Goal: Complete application form: Complete application form

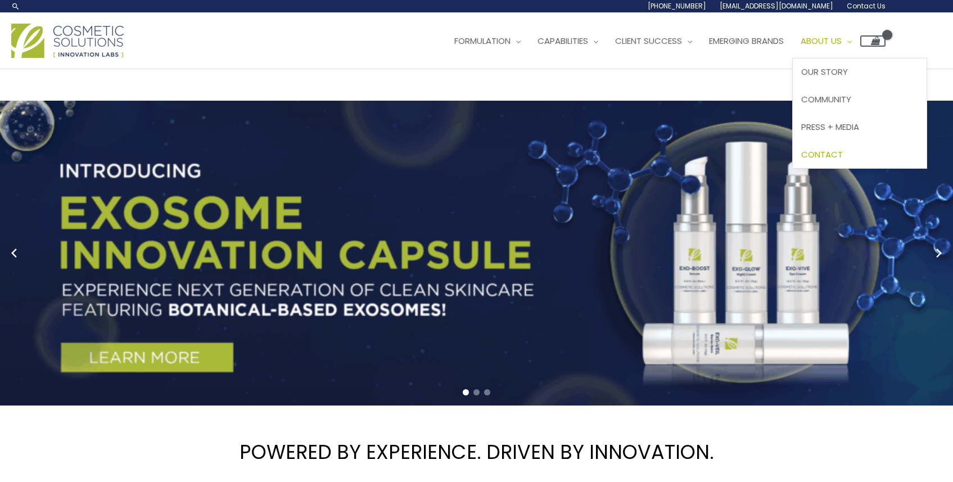
click at [801, 160] on span "Contact" at bounding box center [822, 154] width 42 height 12
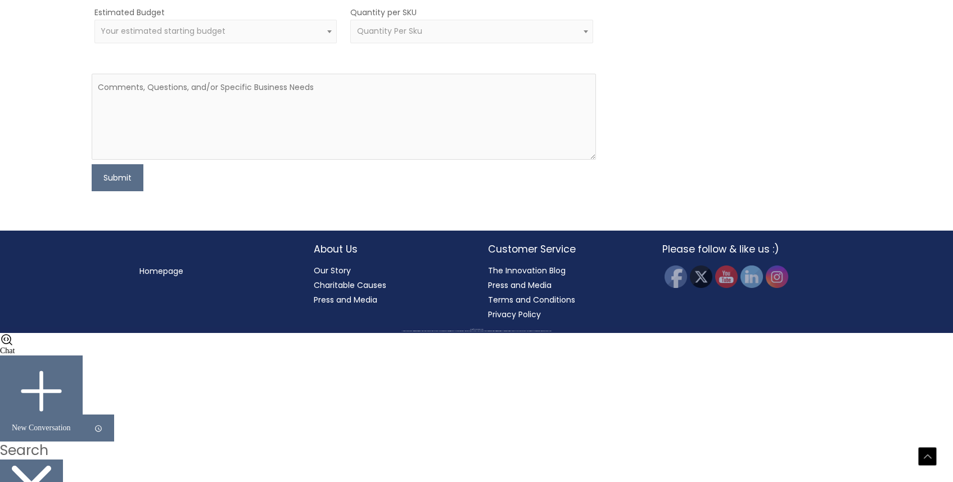
scroll to position [542, 0]
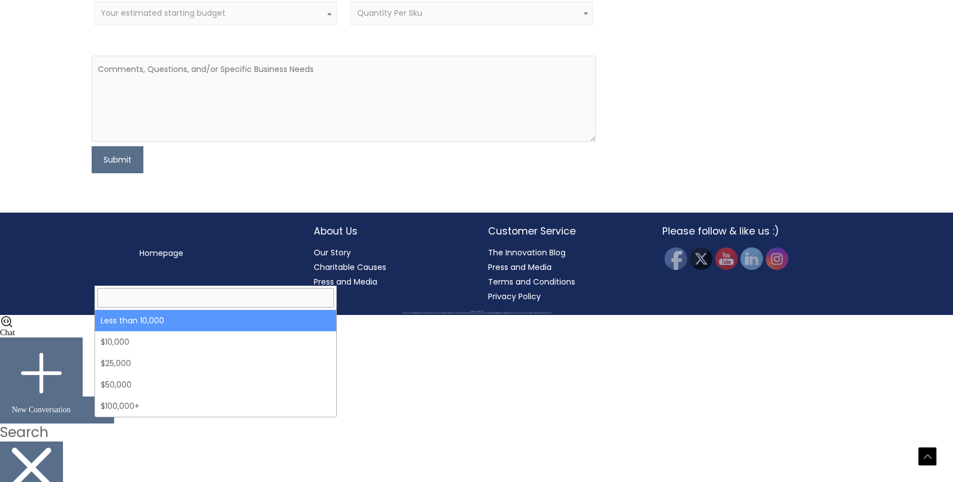
click at [265, 19] on span "Your estimated starting budget" at bounding box center [216, 13] width 230 height 11
click at [400, 19] on span "Quantity Per Sku" at bounding box center [389, 12] width 65 height 11
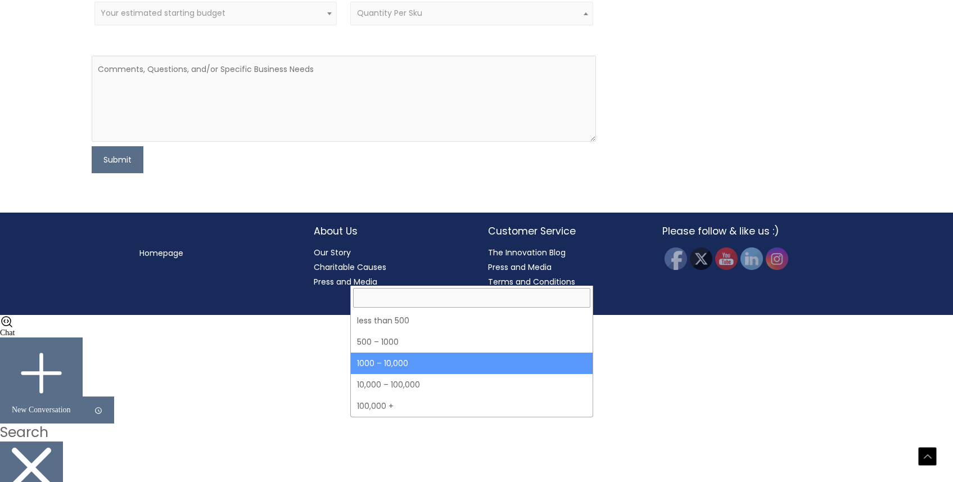
select select "4"
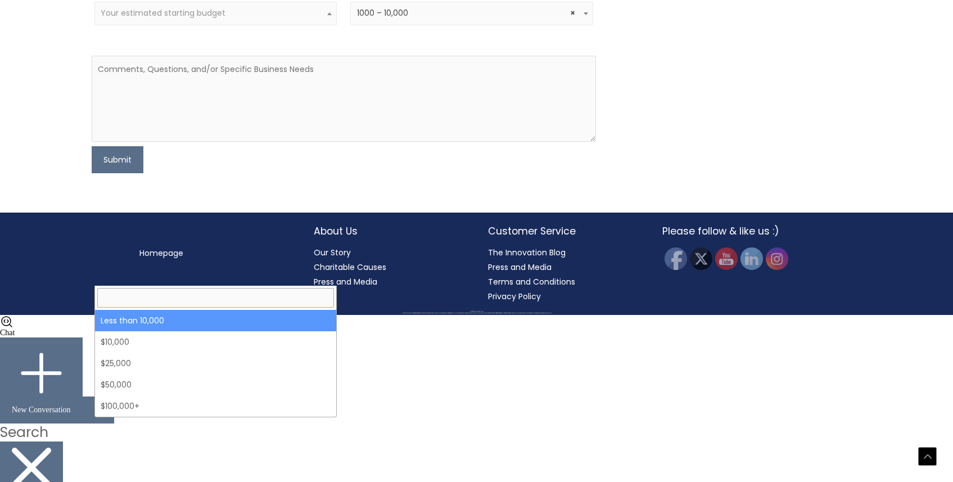
click at [220, 25] on span "Your estimated starting budget" at bounding box center [215, 14] width 243 height 24
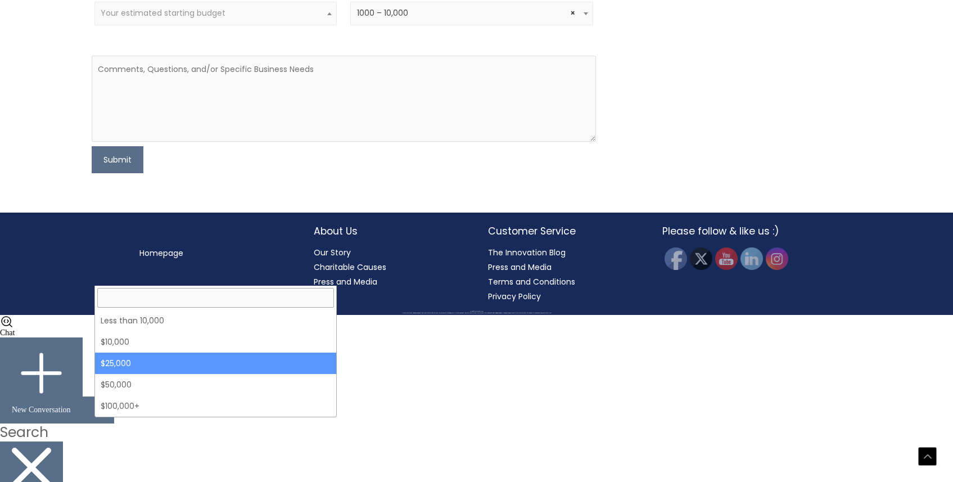
select select "25000"
click at [208, 19] on span "× $25,000" at bounding box center [216, 13] width 230 height 11
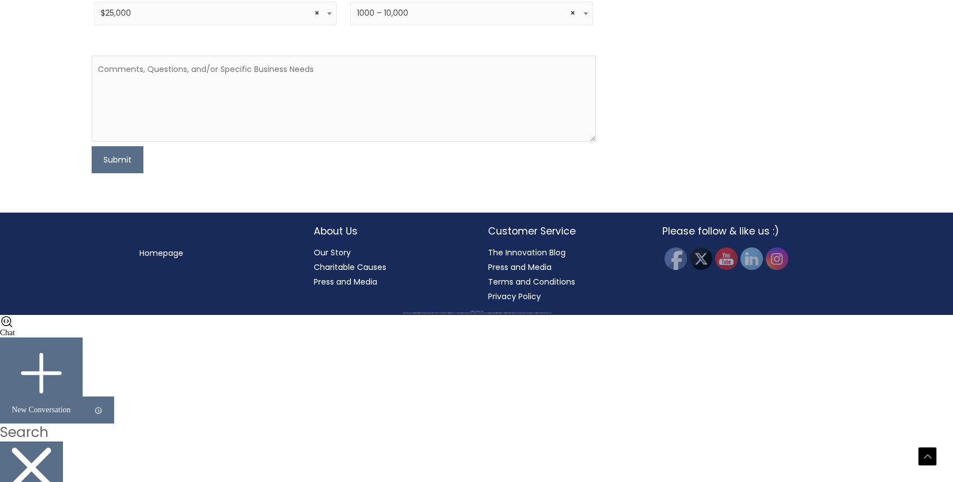
scroll to position [541, 0]
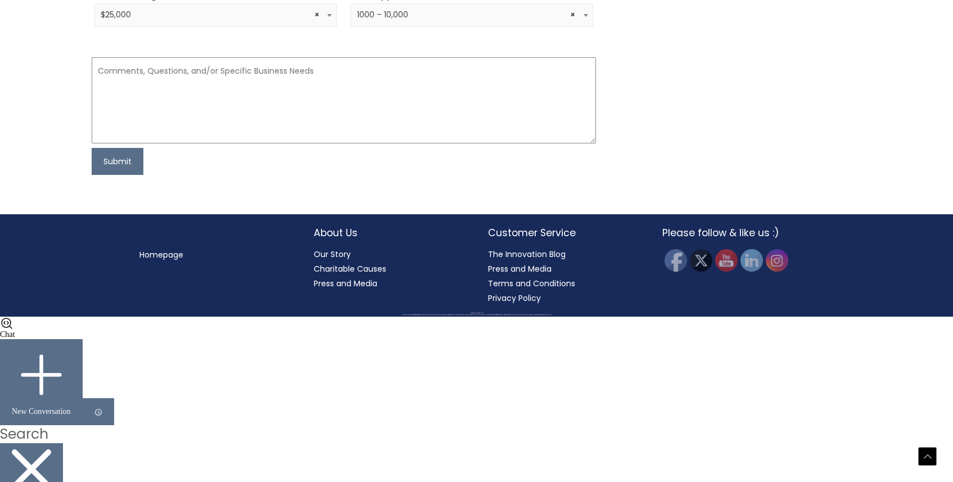
click at [297, 143] on textarea at bounding box center [344, 100] width 504 height 86
paste textarea "Hi [PERSON_NAME], We are a telehealth company serving 40k customers, we are int…"
type textarea "Hi [PERSON_NAME], We are a telehealth company serving 40k customers, we are int…"
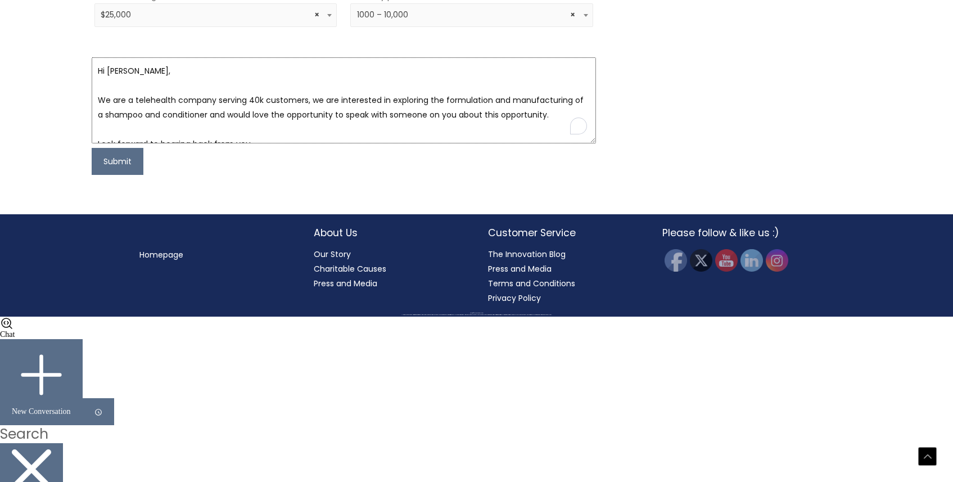
scroll to position [7, 0]
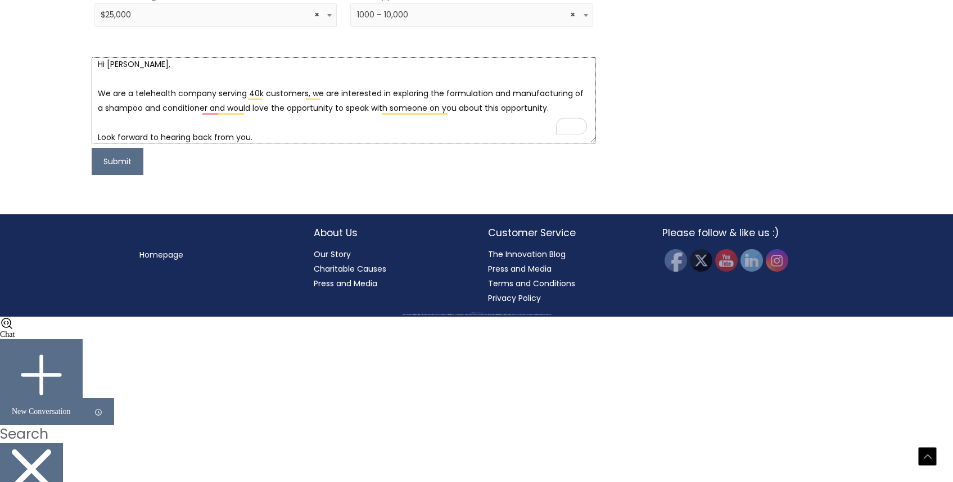
type textarea "y,"
drag, startPoint x: 135, startPoint y: 328, endPoint x: 98, endPoint y: 324, distance: 36.8
click at [98, 143] on textarea "Hi [PERSON_NAME], We are a telehealth company serving 40k customers, we are int…" at bounding box center [344, 100] width 504 height 86
type textarea "Hello, We are a telehealth company serving 40k customers, we are interested in …"
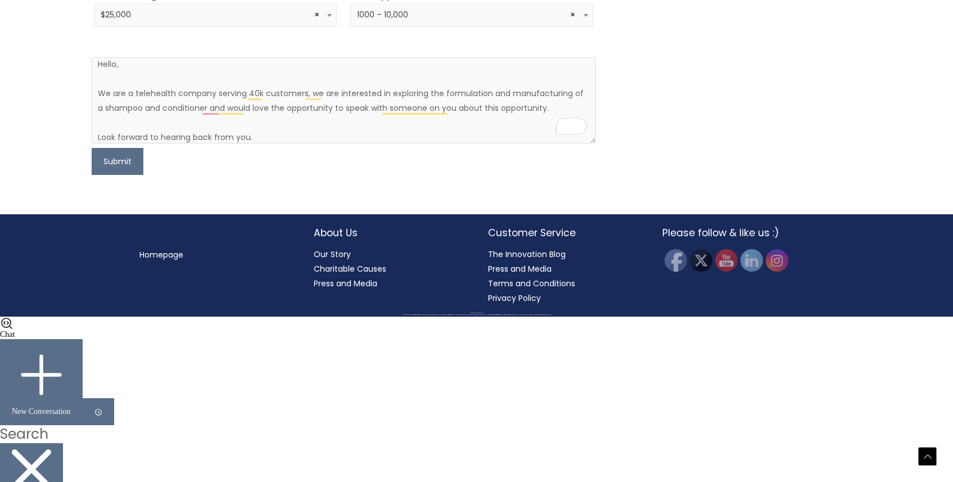
type input "[EMAIL_ADDRESS][DOMAIN_NAME]"
type input "Locklab"
drag, startPoint x: 303, startPoint y: 352, endPoint x: 218, endPoint y: 354, distance: 85.4
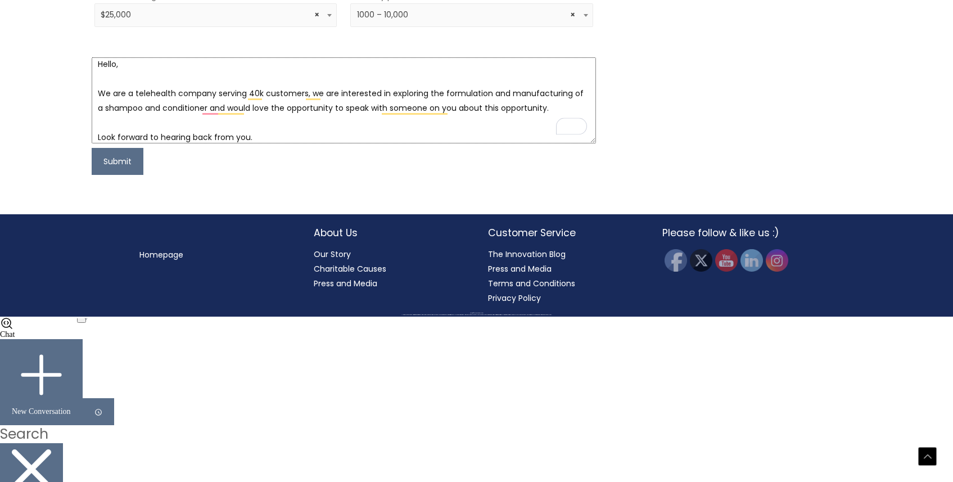
click at [218, 143] on textarea "Hello, We are a telehealth company serving 40k customers, we are interested in …" at bounding box center [344, 100] width 504 height 86
drag, startPoint x: 233, startPoint y: 352, endPoint x: 220, endPoint y: 353, distance: 12.9
click at [220, 143] on textarea "Hello, We are a telehealth company , we are interested in exploring the formula…" at bounding box center [344, 100] width 504 height 86
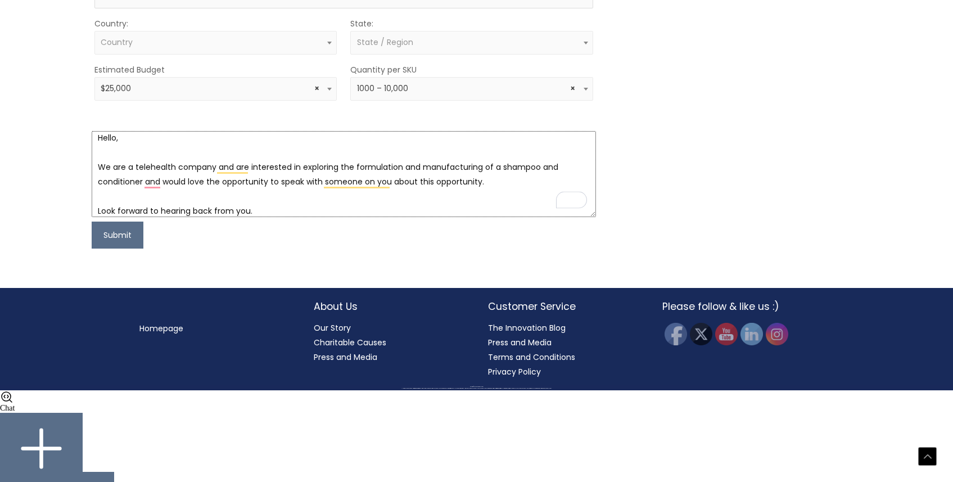
scroll to position [465, 0]
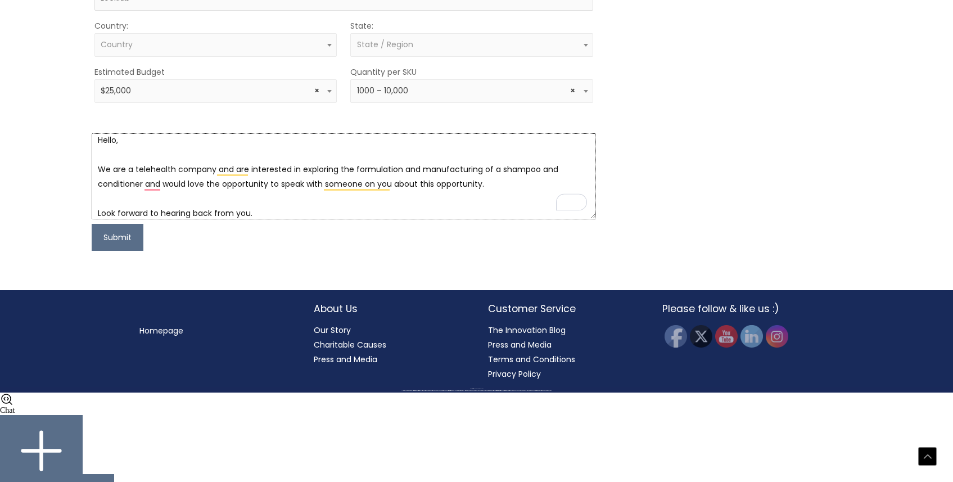
type textarea "Hello, We are a telehealth company and are interested in exploring the formulat…"
type input "Mark"
type input "[PERSON_NAME]"
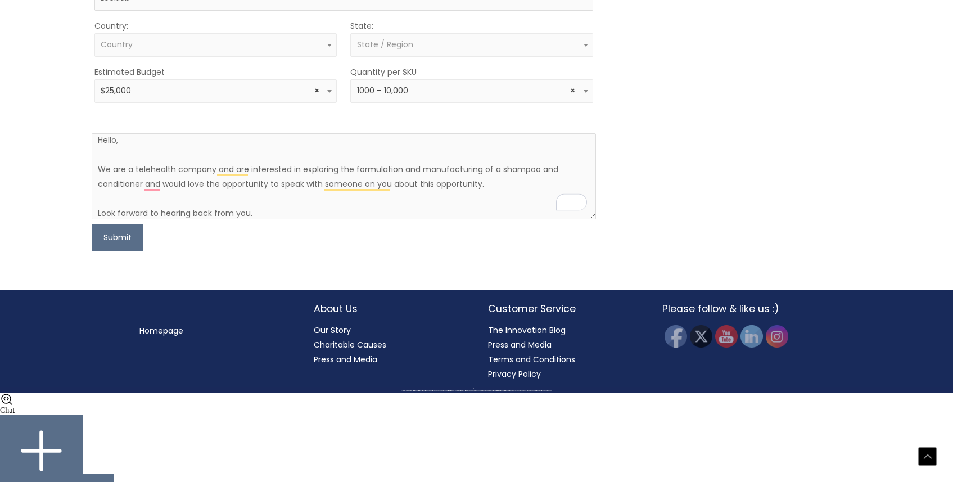
click at [270, 96] on span "× $25,000" at bounding box center [216, 90] width 230 height 11
click at [641, 251] on div "MOQ TRIGGER STEP 2 TRIGGER" at bounding box center [735, 64] width 252 height 374
click at [226, 96] on span "× $25,000" at bounding box center [216, 90] width 230 height 11
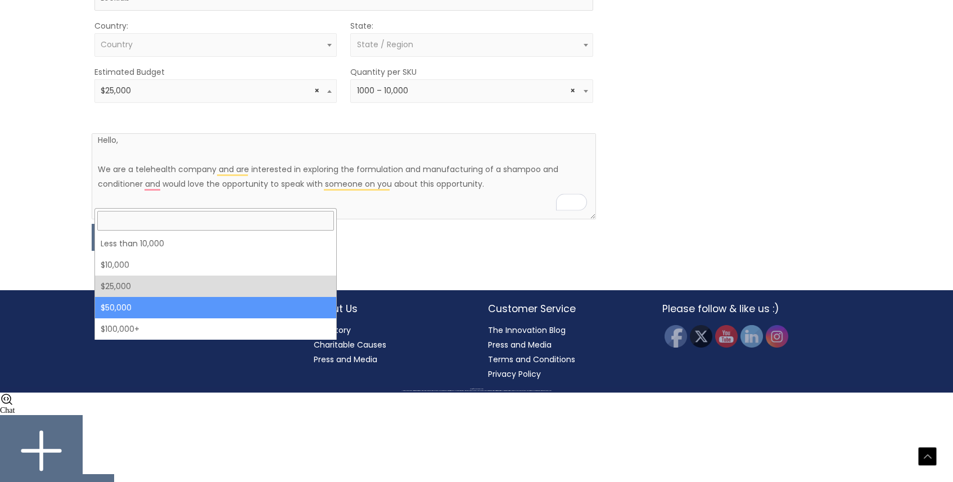
select select "50000"
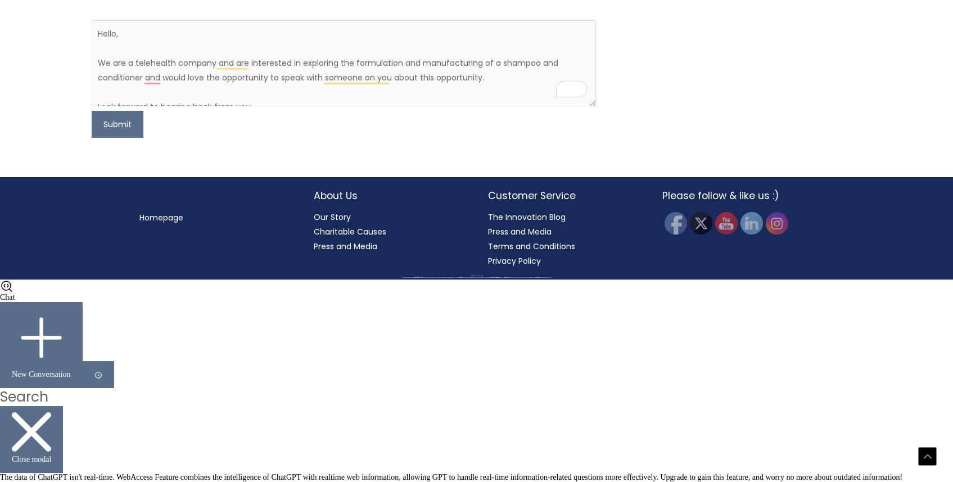
scroll to position [636, 0]
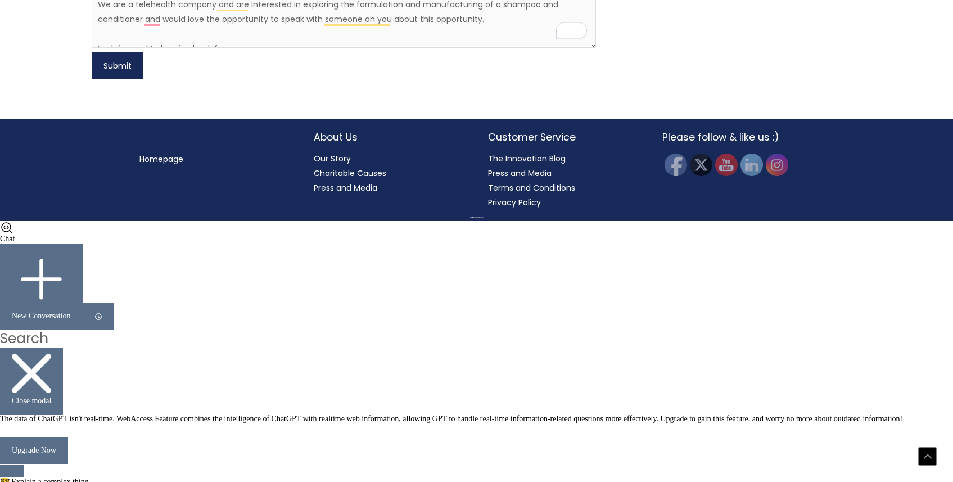
click at [123, 79] on button "Submit" at bounding box center [118, 65] width 52 height 27
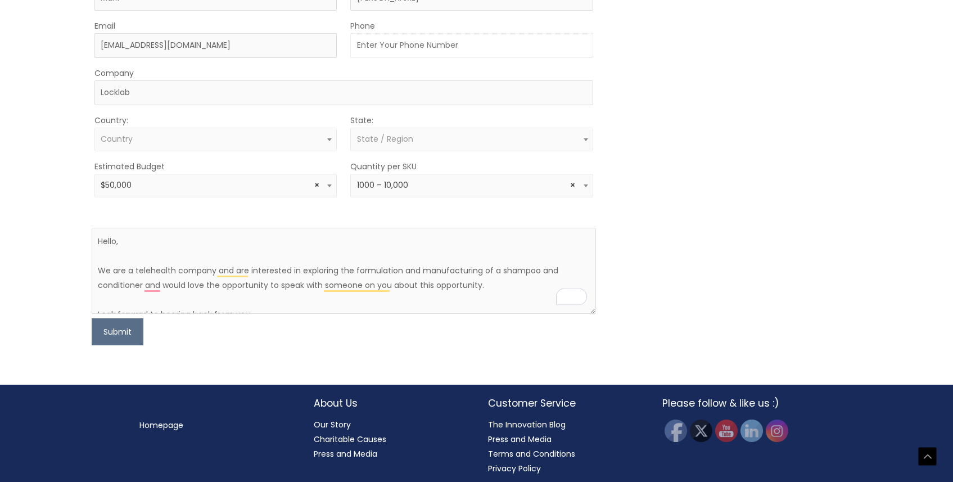
scroll to position [333, 0]
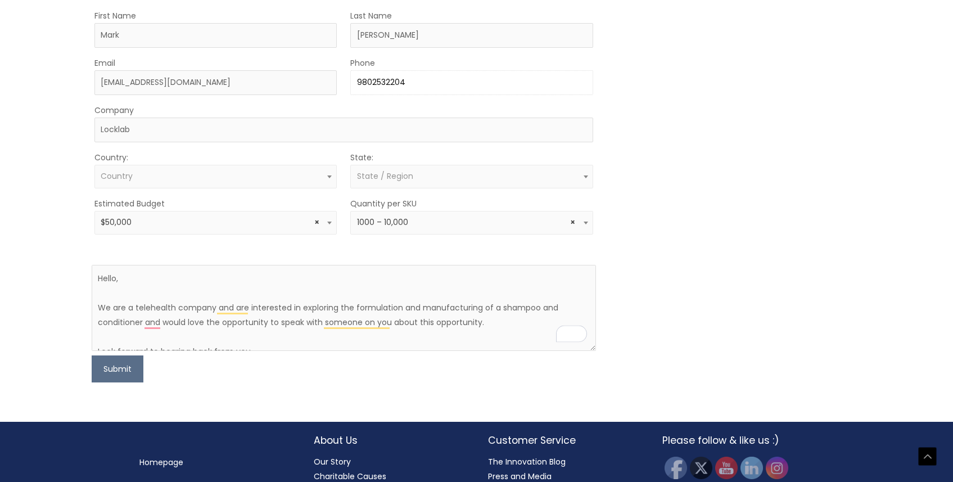
type input "9802532204"
click at [661, 261] on div "Let’s Innovate Together office: 561.226.8600 toll-free: [PHONE_NUMBER] fax: [PH…" at bounding box center [477, 74] width 776 height 614
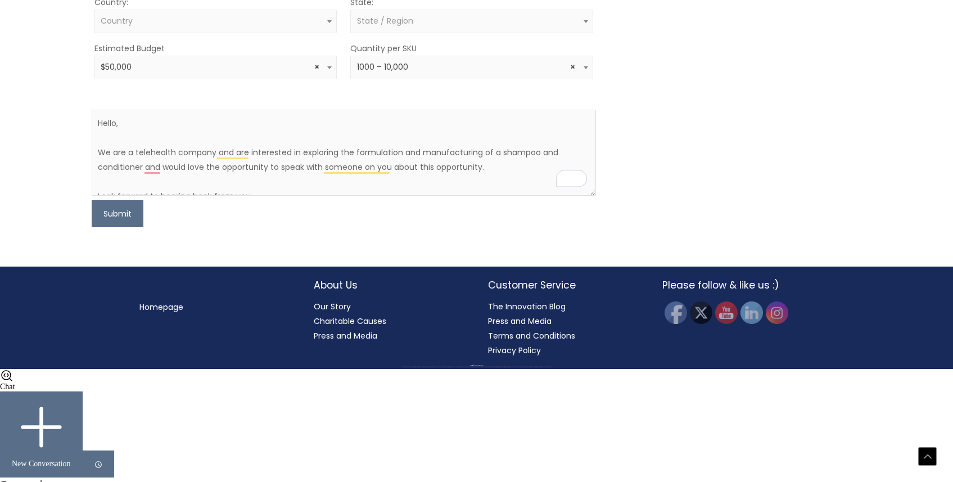
scroll to position [636, 0]
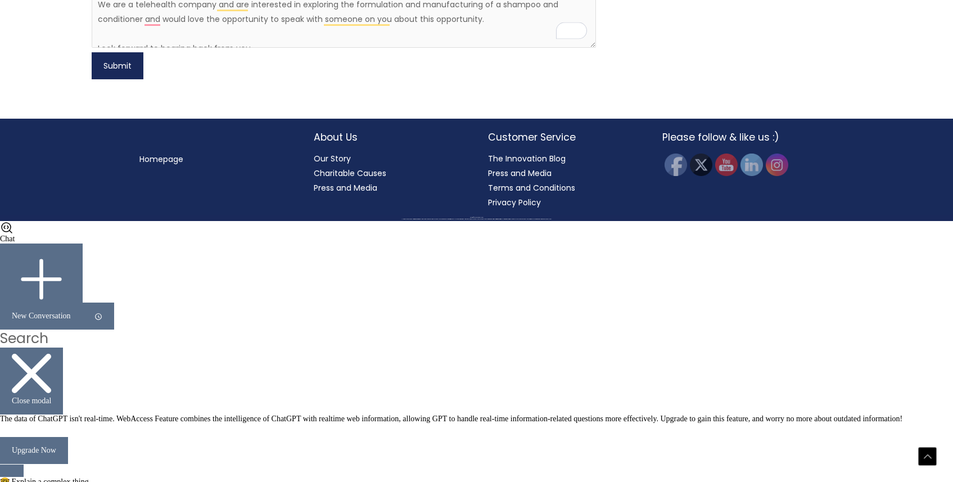
click at [138, 79] on button "Submit" at bounding box center [118, 65] width 52 height 27
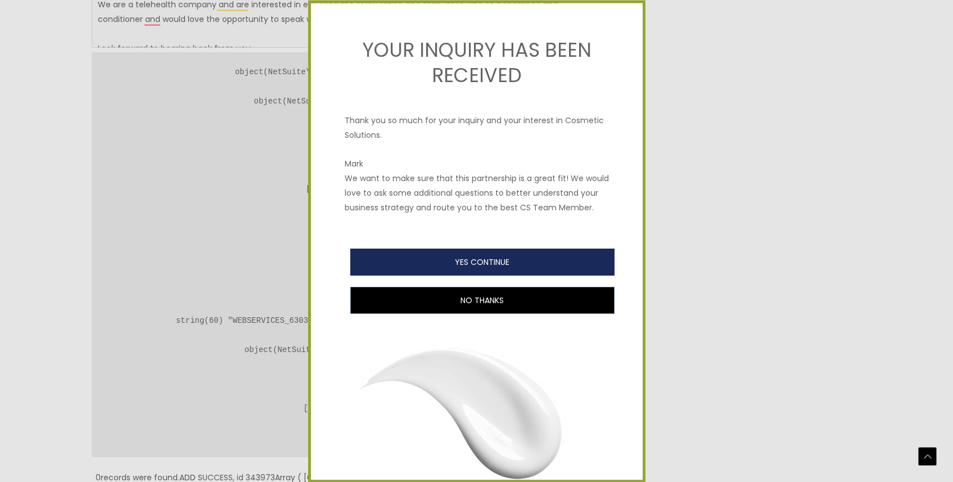
scroll to position [61, 0]
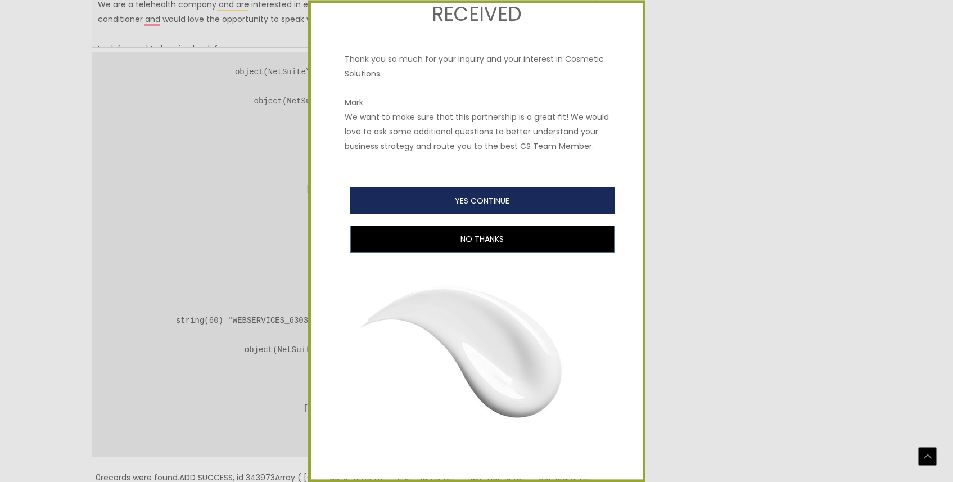
click at [449, 201] on button "YES CONTINUE" at bounding box center [482, 201] width 264 height 27
click at [482, 201] on button "YES CONTINUE" at bounding box center [482, 201] width 264 height 27
click at [482, 202] on button "YES CONTINUE" at bounding box center [482, 201] width 264 height 27
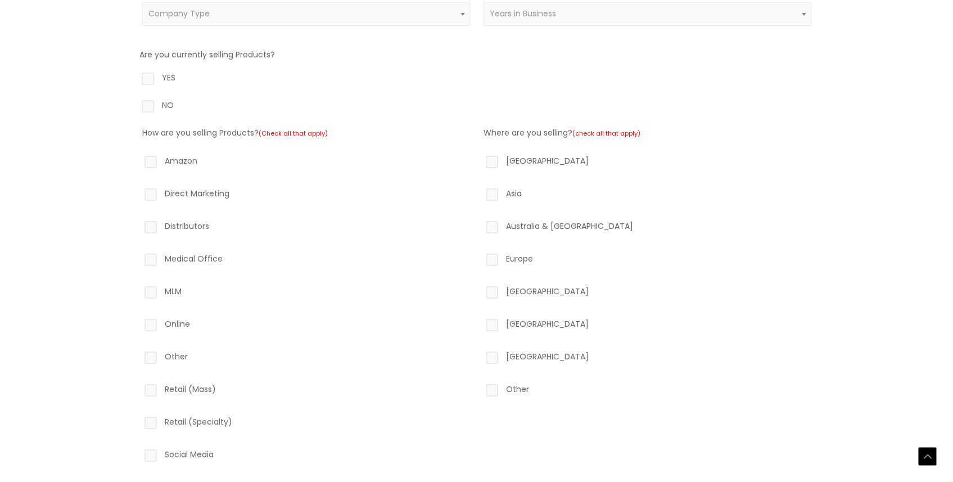
scroll to position [283, 0]
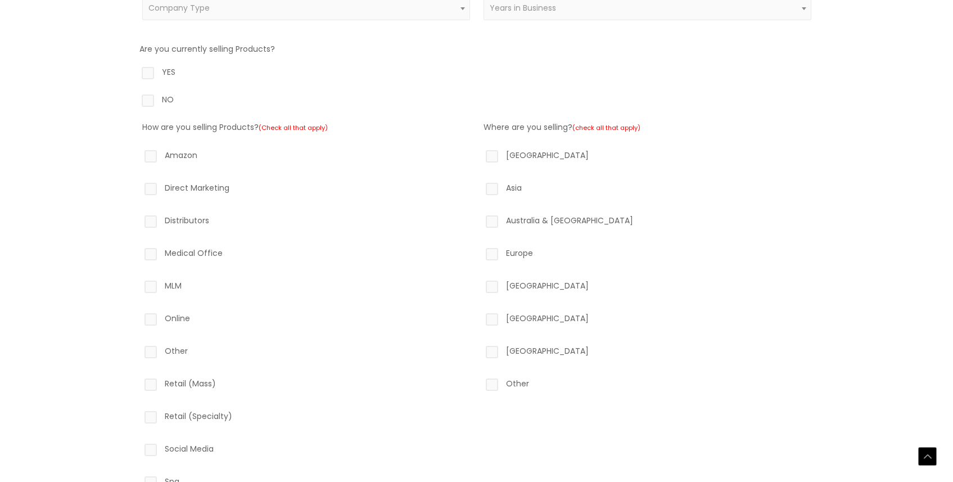
click at [155, 193] on label "Direct Marketing" at bounding box center [306, 189] width 328 height 19
click at [138, 188] on input "Direct Marketing" at bounding box center [134, 183] width 7 height 7
checkbox input "true"
click at [150, 319] on label "Online" at bounding box center [306, 320] width 328 height 19
click at [138, 318] on input "Online" at bounding box center [134, 314] width 7 height 7
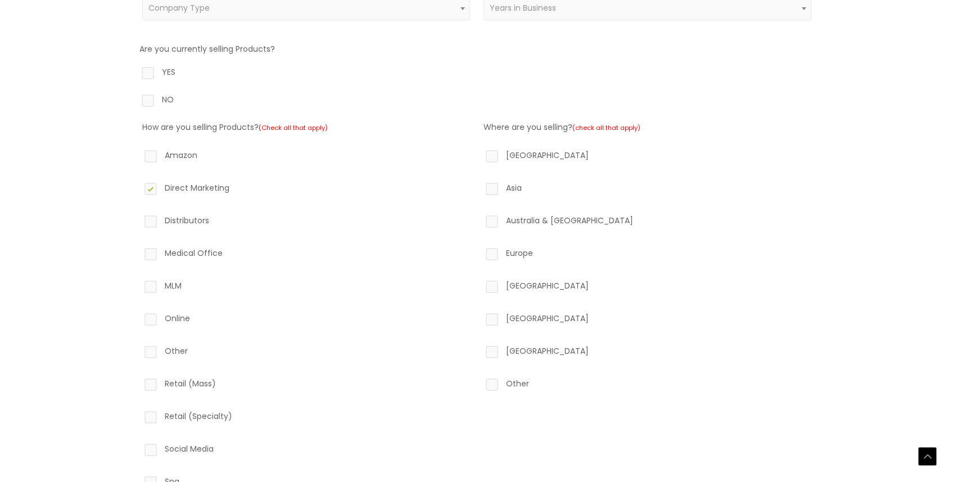
checkbox input "true"
click at [151, 193] on label "Direct Marketing" at bounding box center [306, 189] width 328 height 19
click at [138, 188] on input "Direct Marketing" at bounding box center [134, 183] width 7 height 7
checkbox input "false"
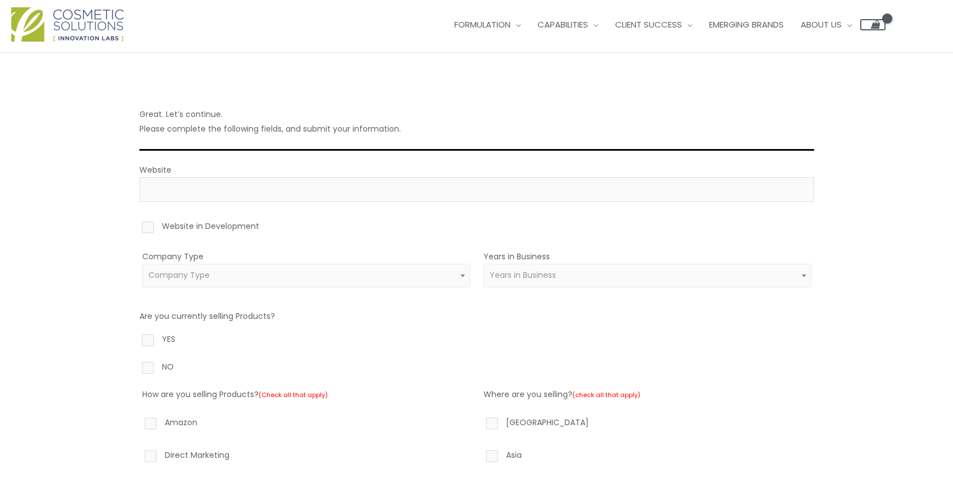
scroll to position [0, 0]
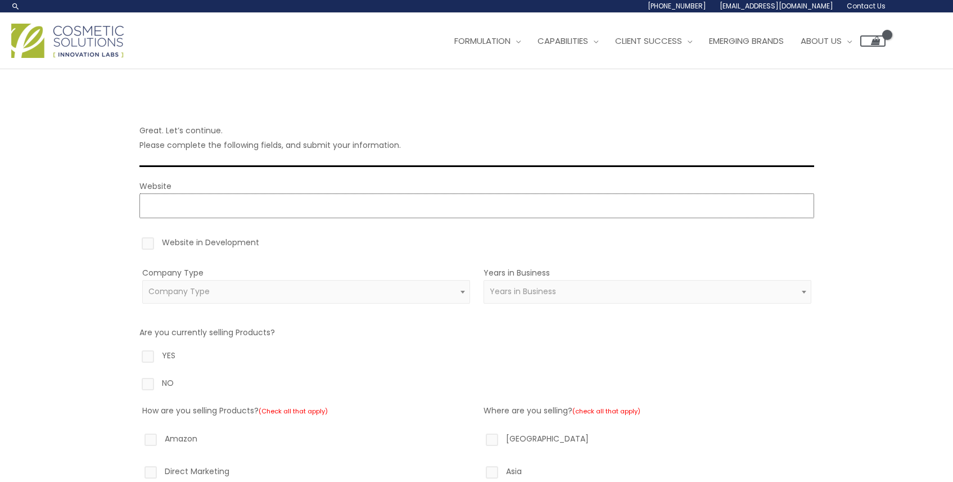
click at [219, 203] on input "Website" at bounding box center [476, 205] width 674 height 25
type input "https://locklab.co"
click at [239, 297] on span "Company Type" at bounding box center [306, 292] width 328 height 24
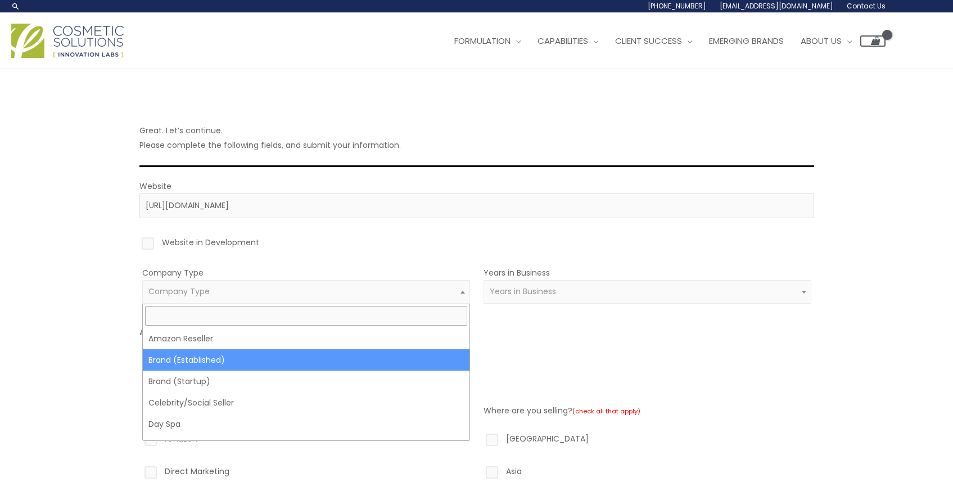
select select "38"
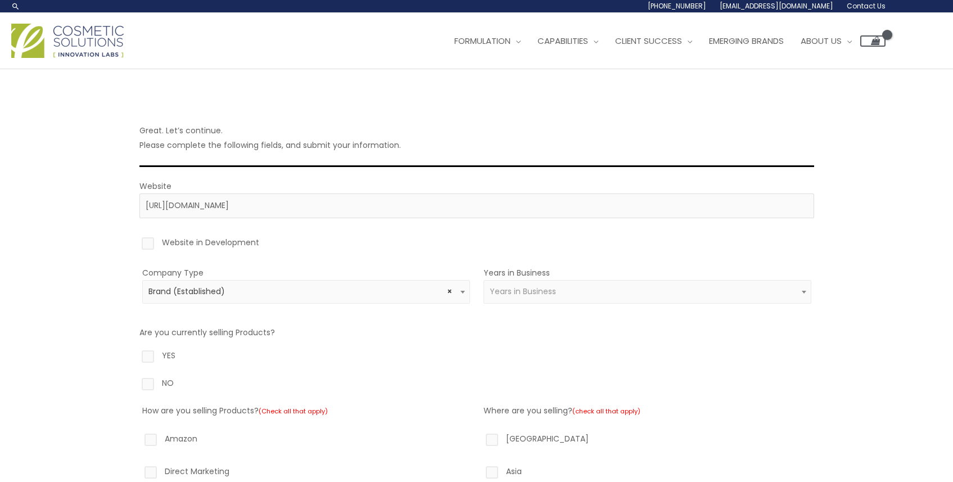
click at [559, 283] on span "Years in Business" at bounding box center [647, 292] width 328 height 24
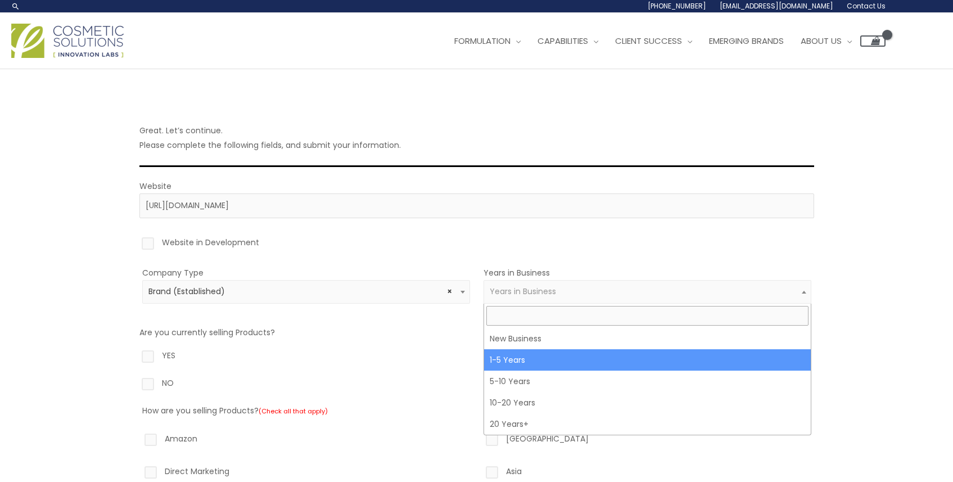
select select "2"
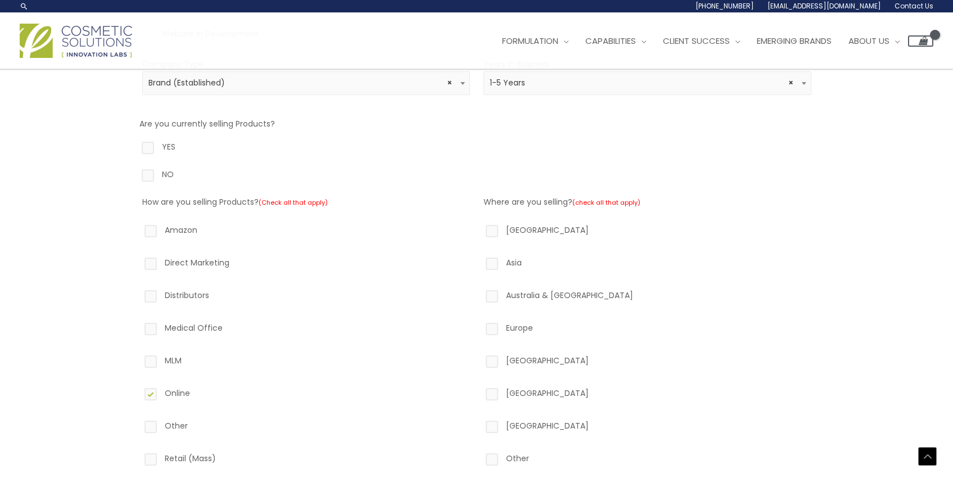
scroll to position [207, 0]
click at [260, 87] on span "× Brand (Established)" at bounding box center [305, 84] width 315 height 11
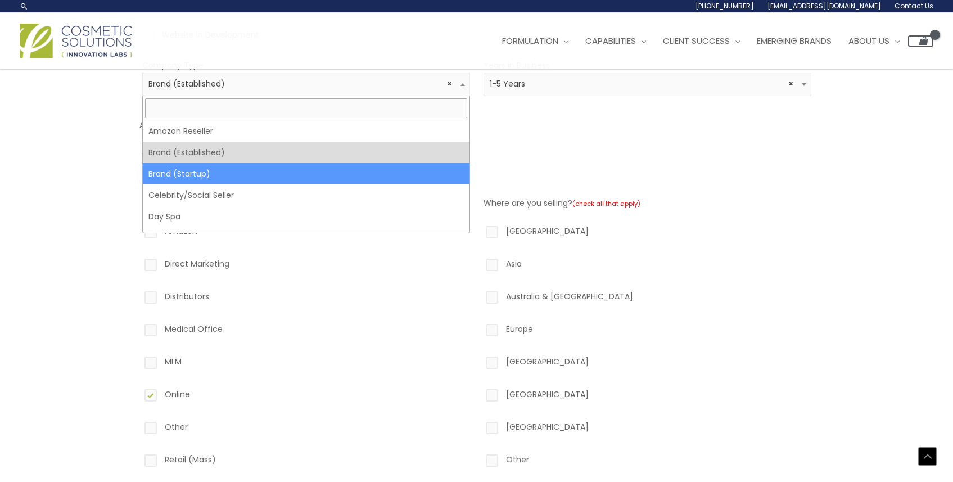
select select "39"
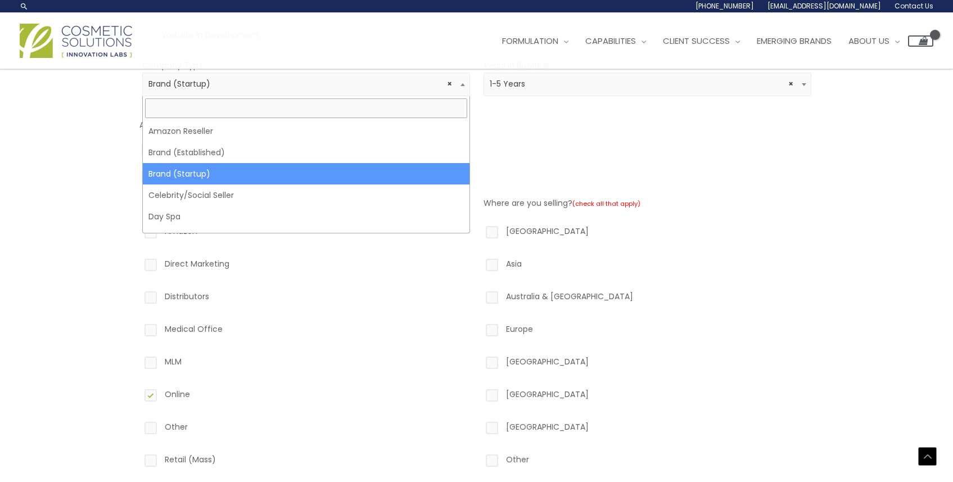
click at [323, 78] on span "× Brand (Startup)" at bounding box center [306, 84] width 328 height 24
click at [567, 154] on label "YES" at bounding box center [476, 150] width 674 height 19
click at [135, 148] on input "YES" at bounding box center [131, 144] width 7 height 7
radio input "true"
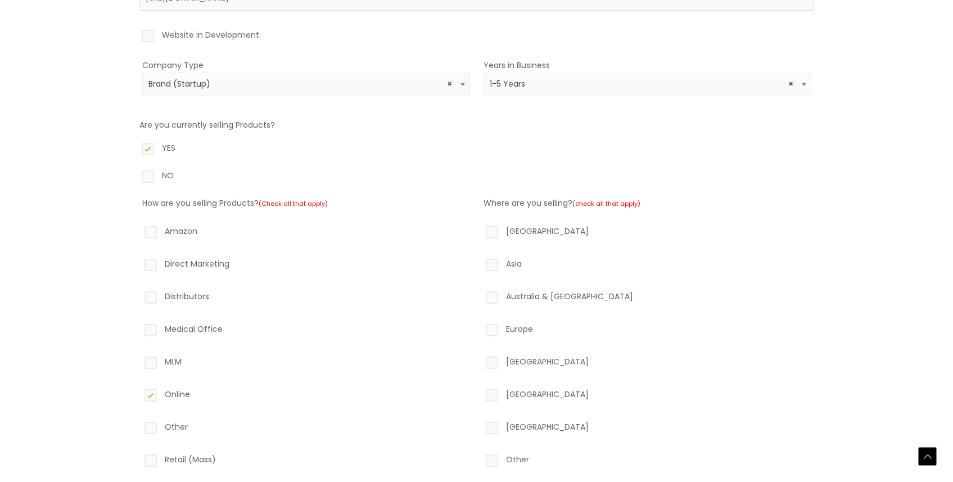
scroll to position [296, 0]
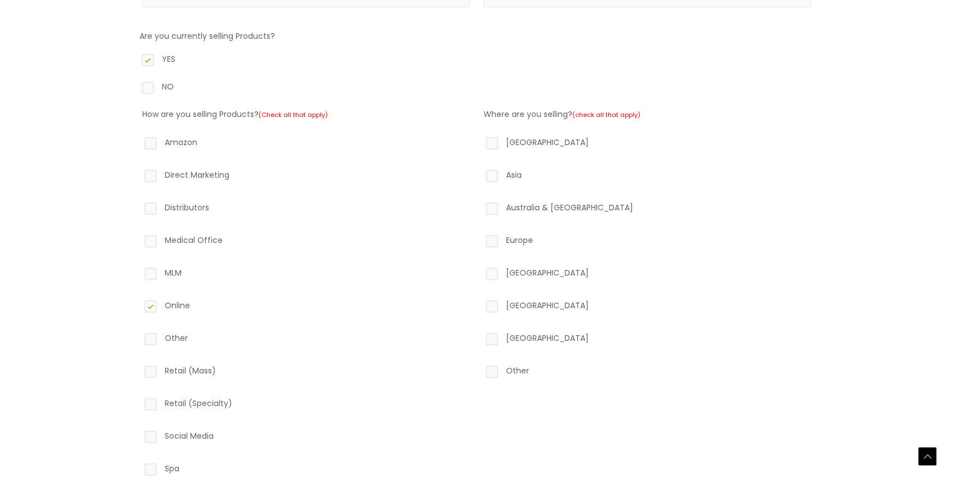
click at [491, 150] on label "North America" at bounding box center [647, 144] width 328 height 19
click at [479, 142] on input "North America" at bounding box center [475, 138] width 7 height 7
checkbox input "true"
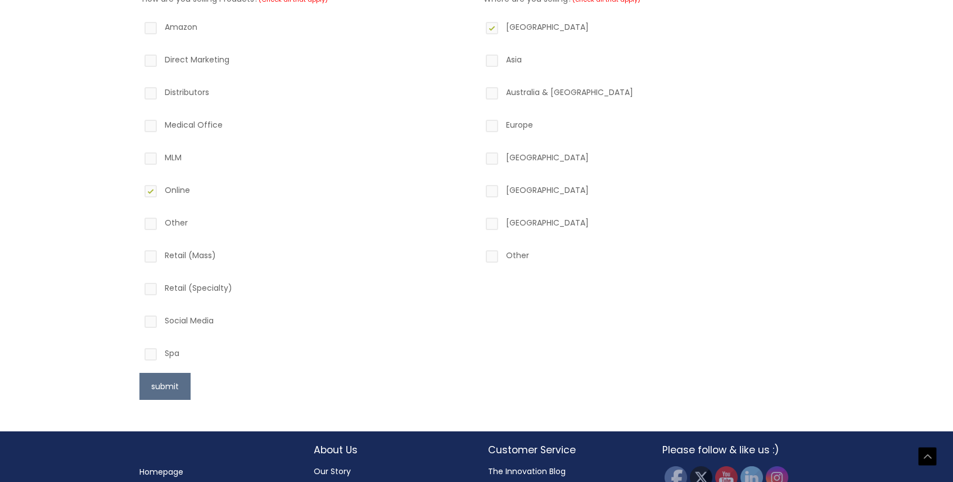
scroll to position [463, 0]
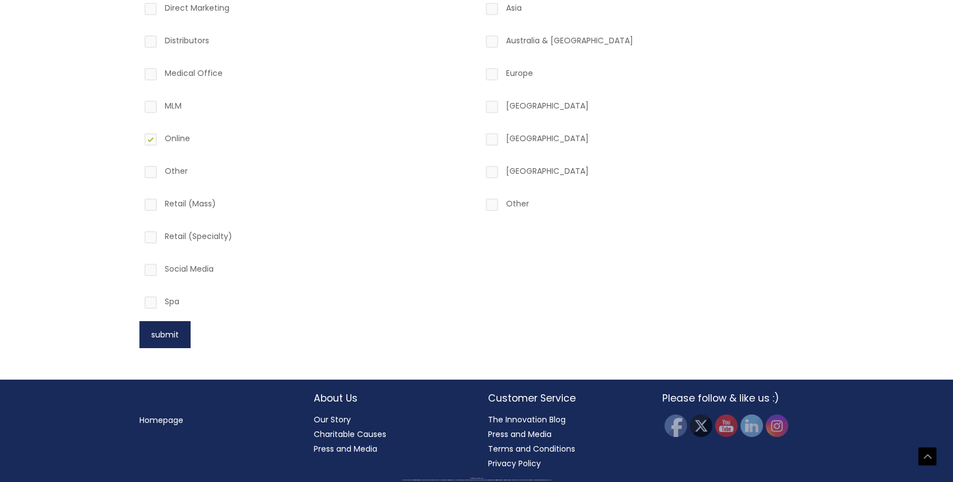
click at [160, 337] on button "submit" at bounding box center [164, 334] width 51 height 27
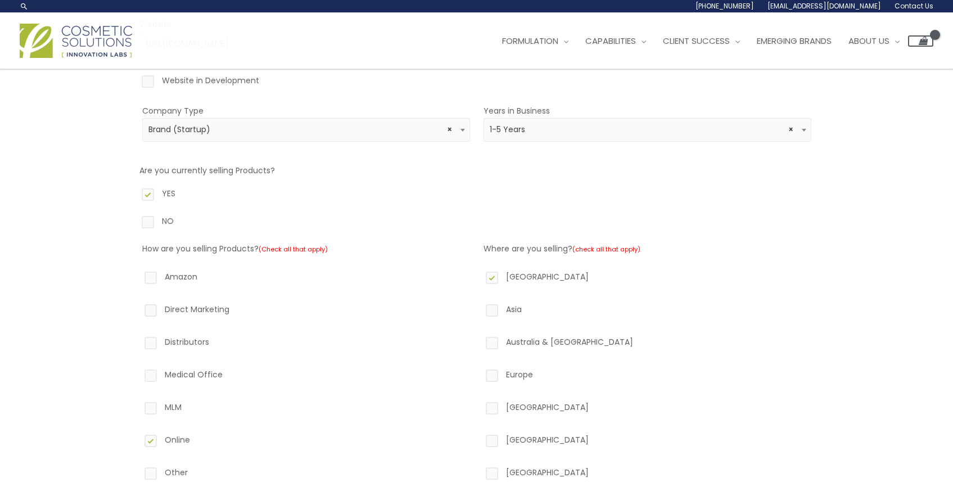
scroll to position [0, 0]
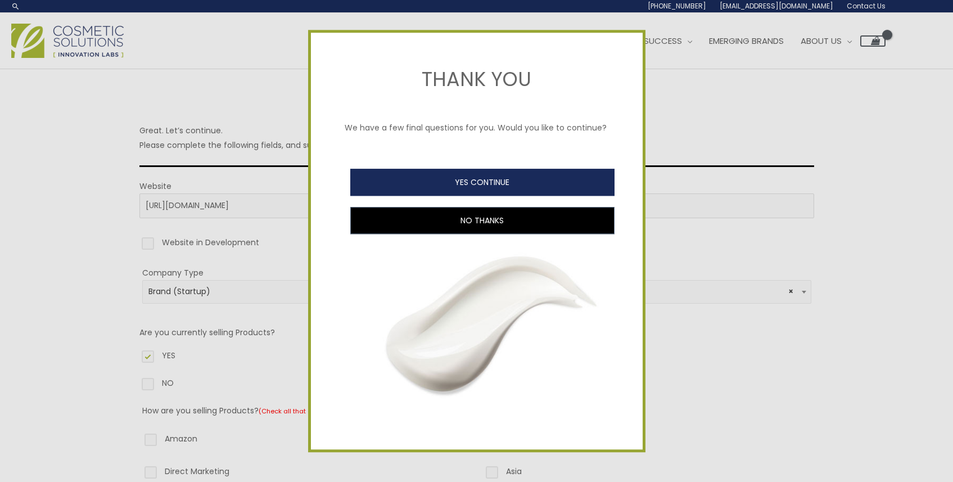
click at [474, 181] on button "YES CONTINUE" at bounding box center [482, 182] width 264 height 27
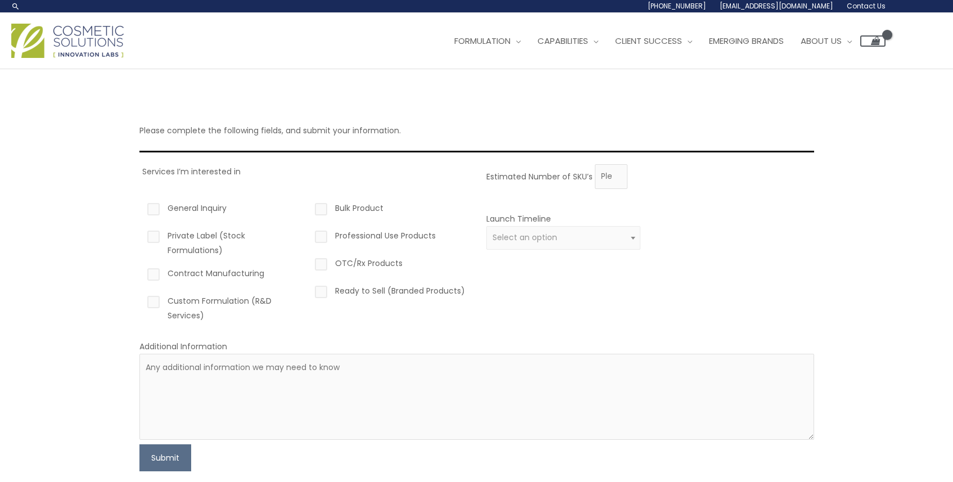
click at [152, 209] on label "General Inquiry" at bounding box center [222, 210] width 155 height 19
click at [141, 208] on input "General Inquiry" at bounding box center [137, 204] width 7 height 7
checkbox input "true"
click at [318, 207] on label "Bulk Product" at bounding box center [389, 210] width 155 height 19
click at [309, 207] on input "Bulk Product" at bounding box center [304, 204] width 7 height 7
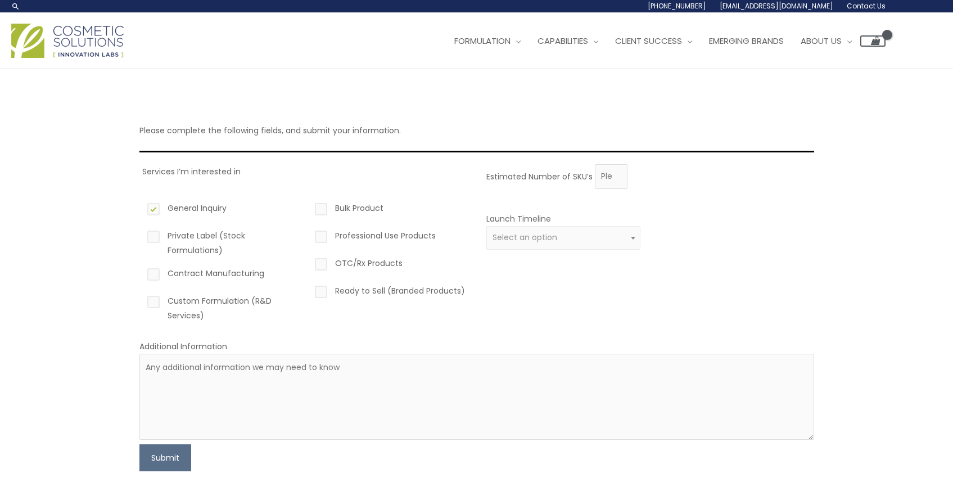
checkbox input "true"
click at [616, 171] on input "1" at bounding box center [611, 176] width 33 height 25
type input "2"
click at [616, 171] on input "2" at bounding box center [611, 176] width 33 height 25
drag, startPoint x: 532, startPoint y: 250, endPoint x: 544, endPoint y: 239, distance: 16.3
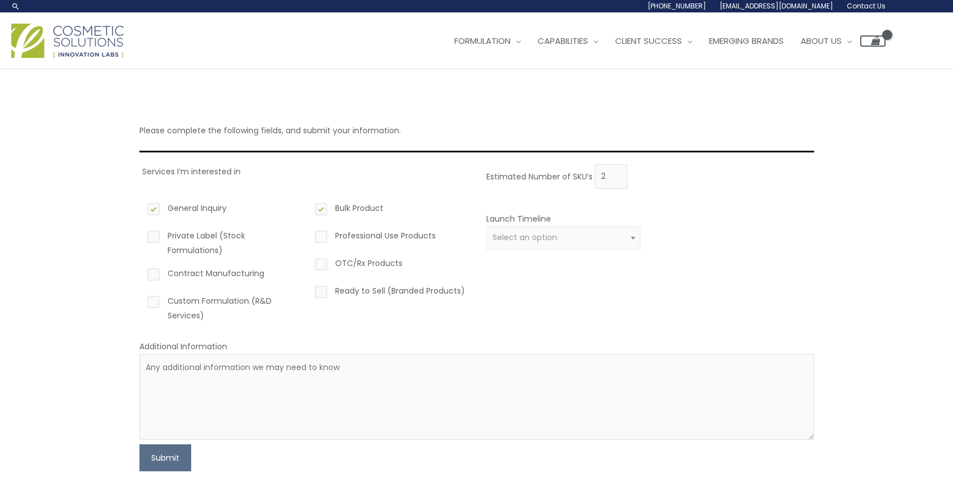
click at [532, 250] on div "Launch Timeline 0 – 3 months 4 – 12 months Greater than 1 year Select an option" at bounding box center [563, 237] width 155 height 52
click at [544, 239] on span "Select an option" at bounding box center [524, 237] width 65 height 11
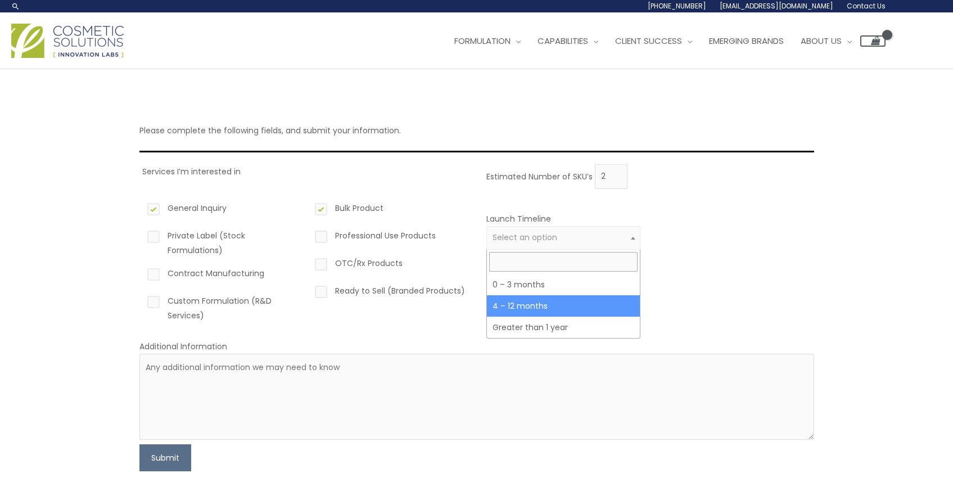
select select "3"
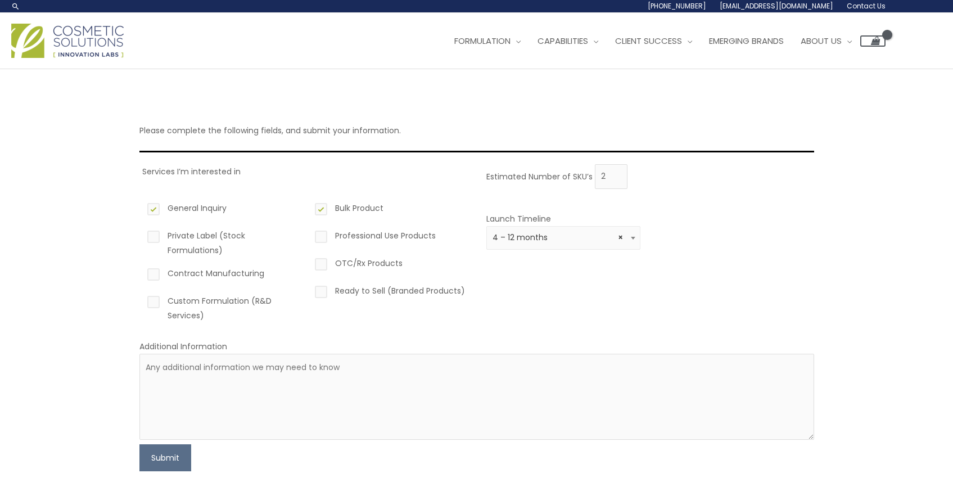
click at [151, 302] on label "Custom Formulation (R&D Services)" at bounding box center [222, 307] width 155 height 29
click at [141, 301] on input "Custom Formulation (R&D Services)" at bounding box center [137, 296] width 7 height 7
checkbox input "true"
click at [163, 459] on button "Submit" at bounding box center [165, 457] width 52 height 27
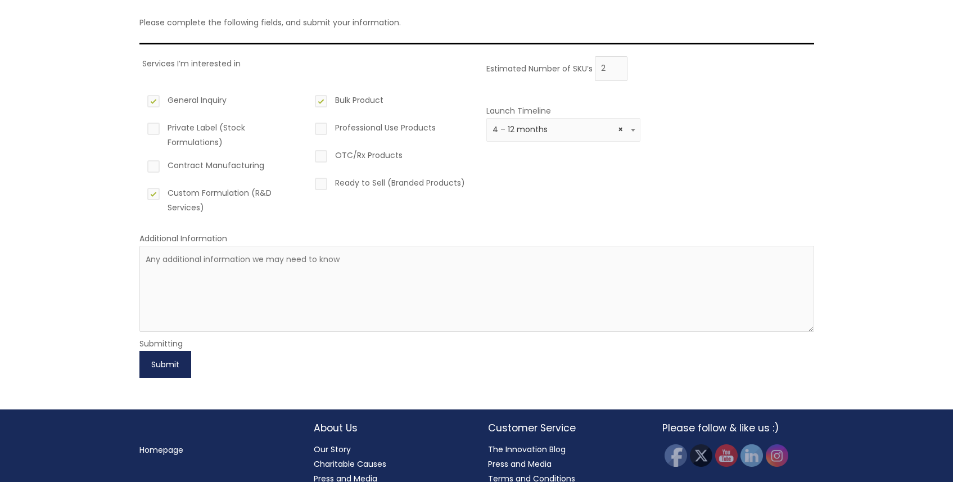
scroll to position [129, 0]
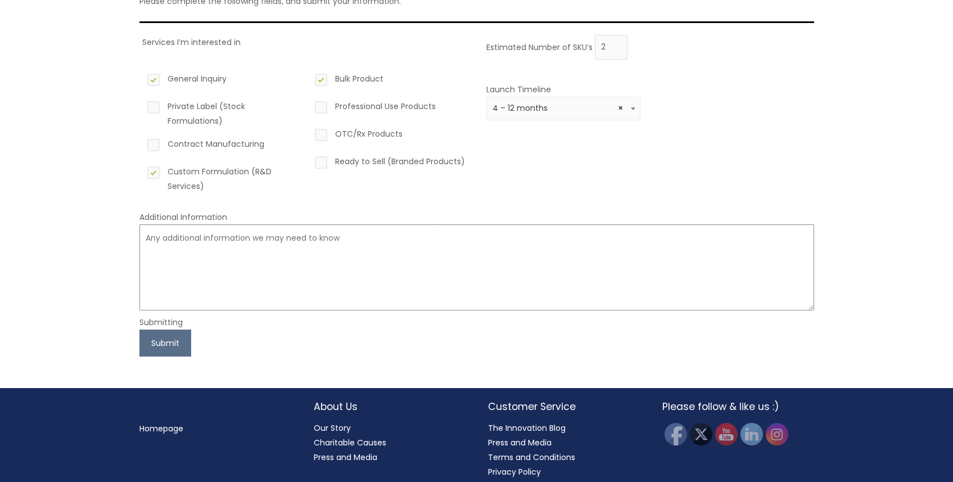
click at [204, 251] on textarea at bounding box center [476, 267] width 674 height 86
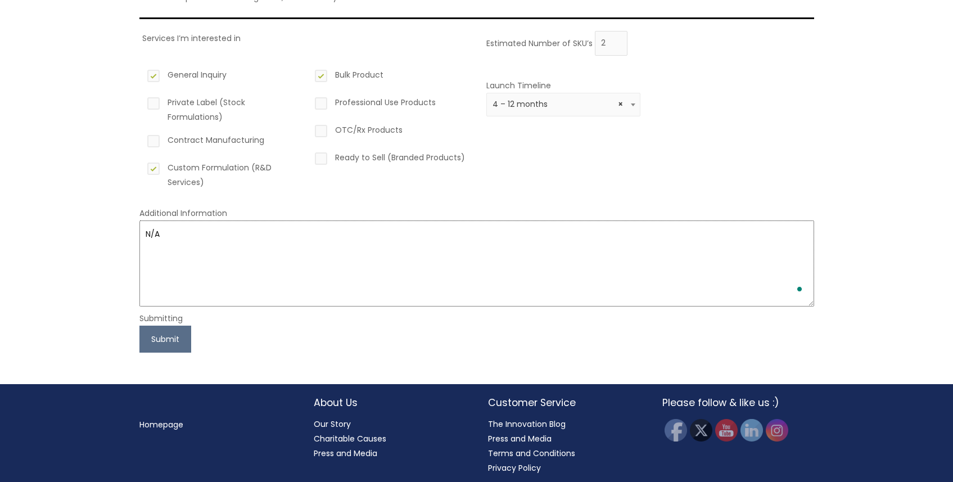
type textarea "N/A"
drag, startPoint x: 242, startPoint y: 350, endPoint x: 225, endPoint y: 347, distance: 16.5
click at [241, 349] on form "Services I’m interested in General Inquiry Private Label (Stock Formulations) C…" at bounding box center [476, 191] width 674 height 321
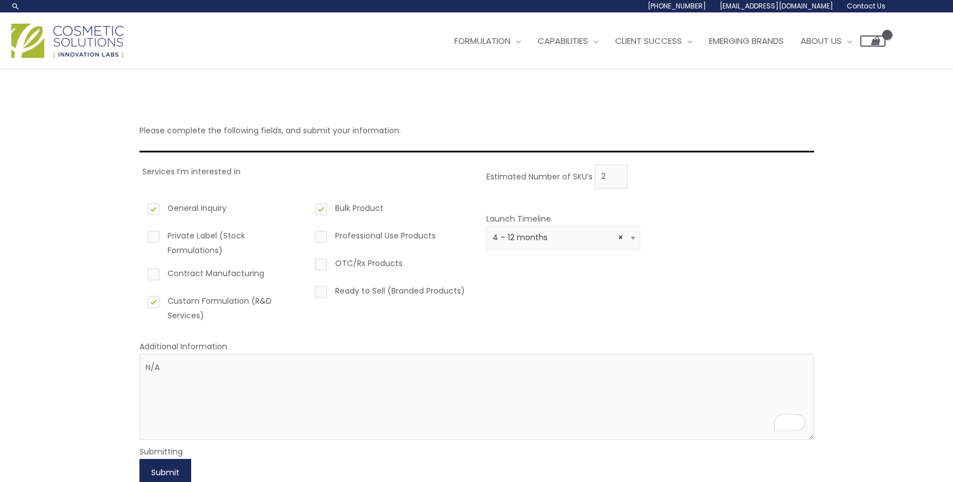
scroll to position [10, 0]
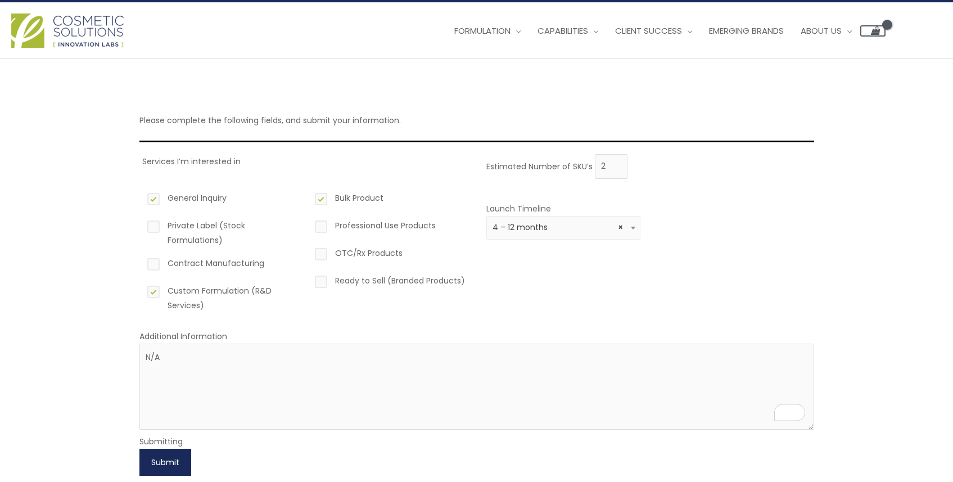
click at [172, 455] on button "Submit" at bounding box center [165, 461] width 52 height 27
click at [162, 465] on button "Submit" at bounding box center [165, 461] width 52 height 27
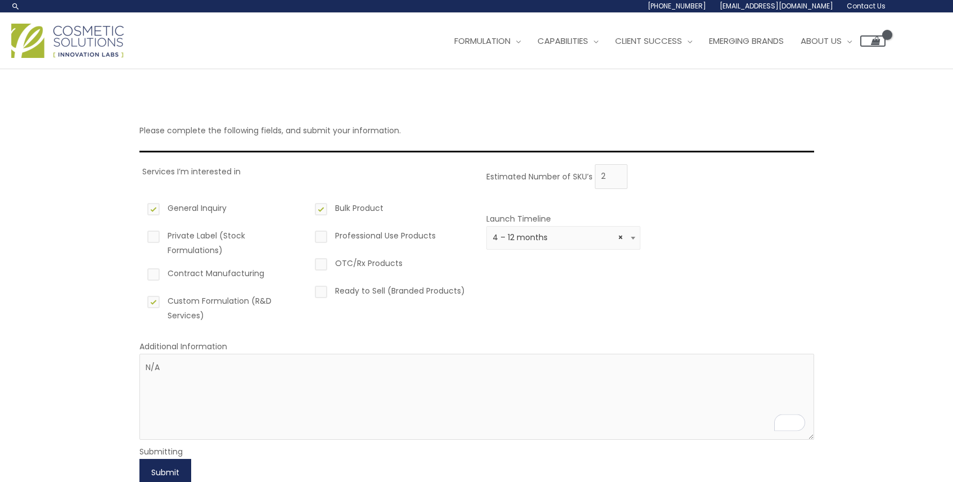
scroll to position [81, 0]
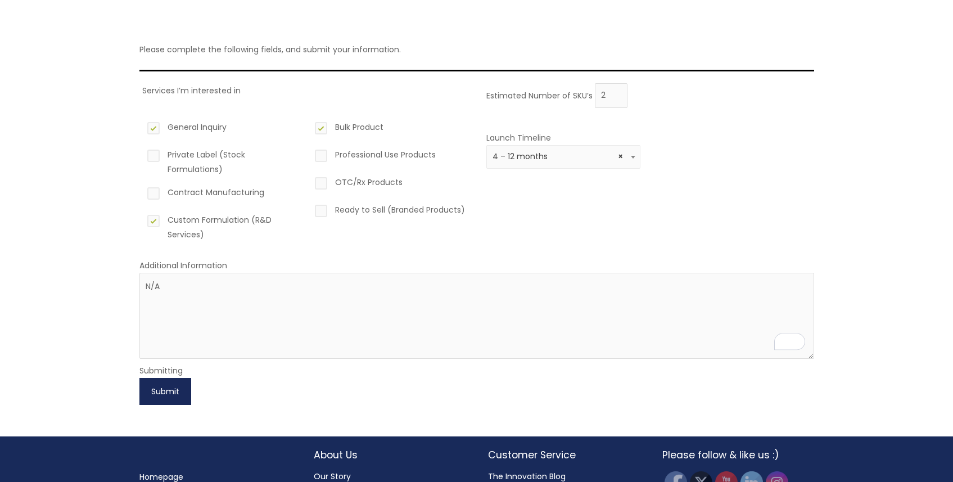
click at [161, 393] on button "Submit" at bounding box center [165, 391] width 52 height 27
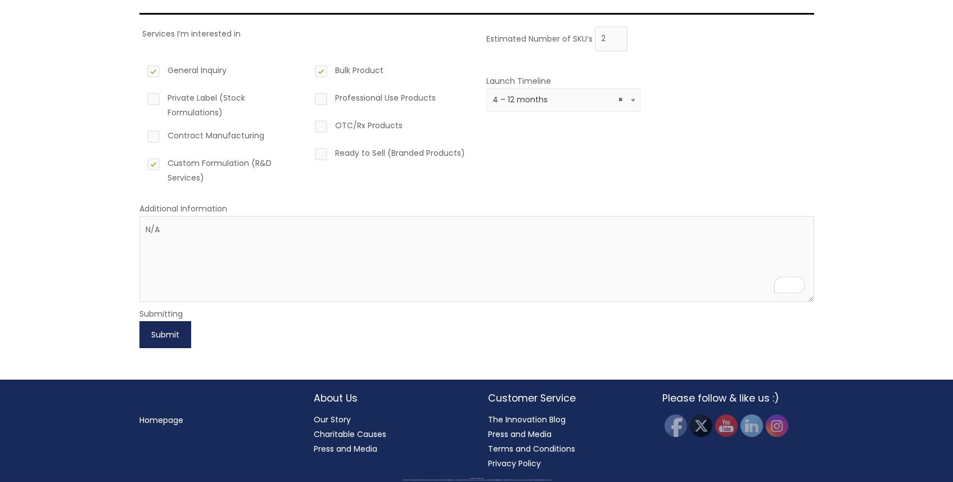
scroll to position [0, 0]
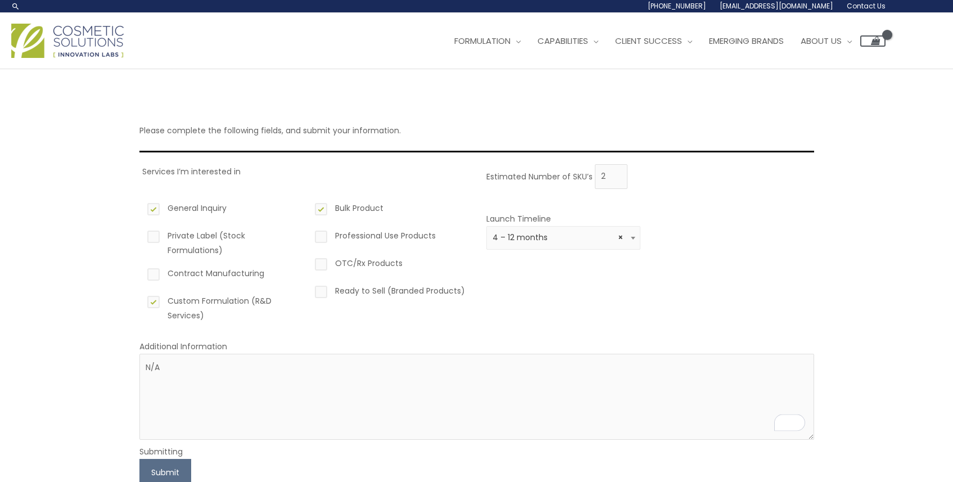
click at [809, 8] on span "[EMAIL_ADDRESS][DOMAIN_NAME]" at bounding box center [776, 6] width 114 height 10
